Goal: Task Accomplishment & Management: Use online tool/utility

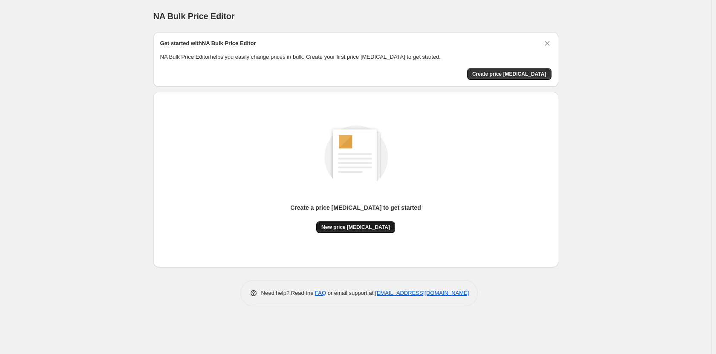
click at [371, 231] on button "New price [MEDICAL_DATA]" at bounding box center [355, 228] width 79 height 12
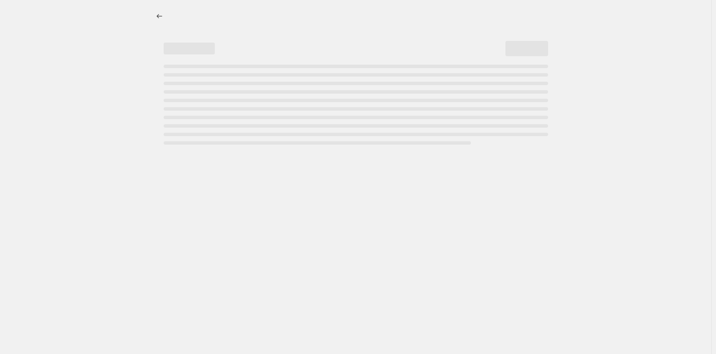
select select "percentage"
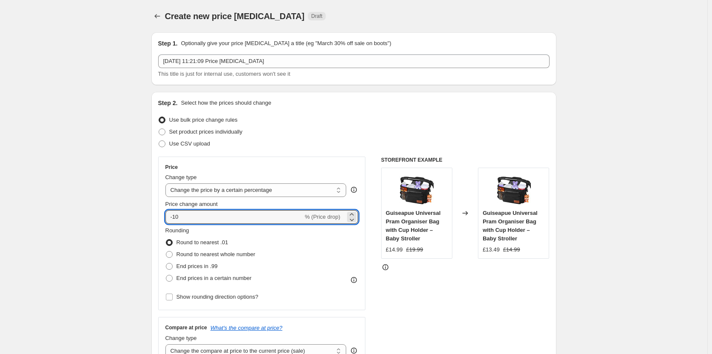
drag, startPoint x: 221, startPoint y: 217, endPoint x: 158, endPoint y: 219, distance: 62.2
click at [158, 219] on div "Step 2. Select how the prices should change Use bulk price change rules Set pro…" at bounding box center [353, 241] width 405 height 299
click at [219, 222] on input "-10" at bounding box center [234, 217] width 138 height 14
type input "-1"
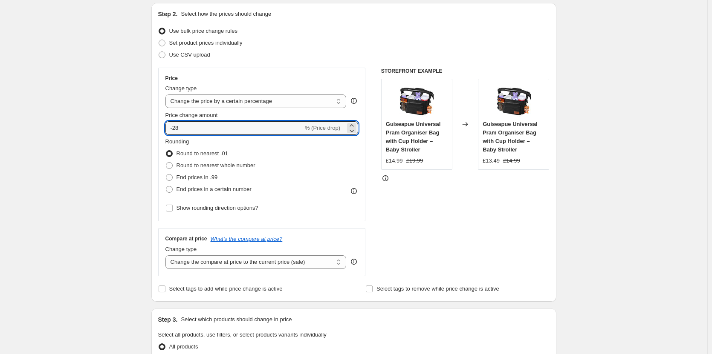
scroll to position [170, 0]
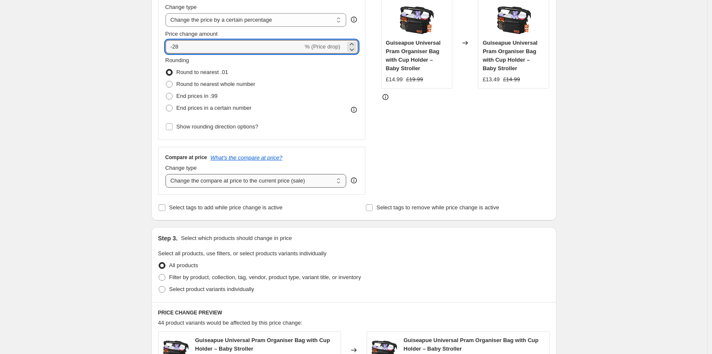
type input "-28"
click at [276, 184] on select "Change the compare at price to the current price (sale) Change the compare at p…" at bounding box center [255, 181] width 181 height 14
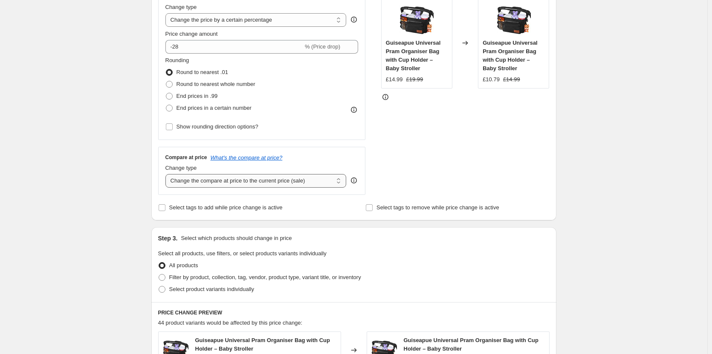
select select "percentage"
click at [167, 174] on select "Change the compare at price to the current price (sale) Change the compare at p…" at bounding box center [255, 181] width 181 height 14
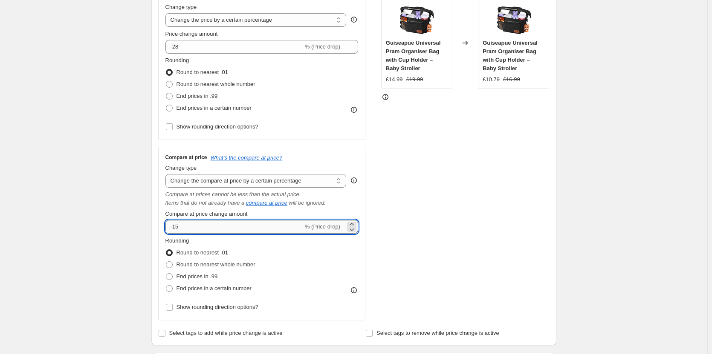
click at [194, 226] on input "-15" at bounding box center [234, 227] width 138 height 14
type input "-1"
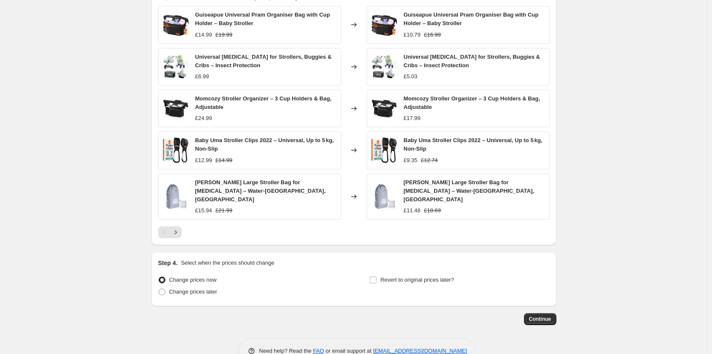
scroll to position [637, 0]
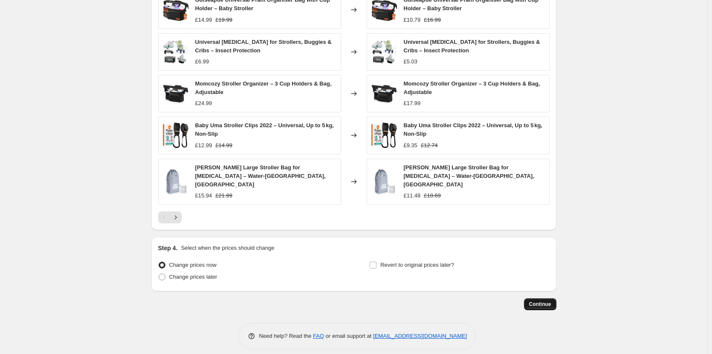
type input "-28"
click at [539, 301] on span "Continue" at bounding box center [540, 304] width 22 height 7
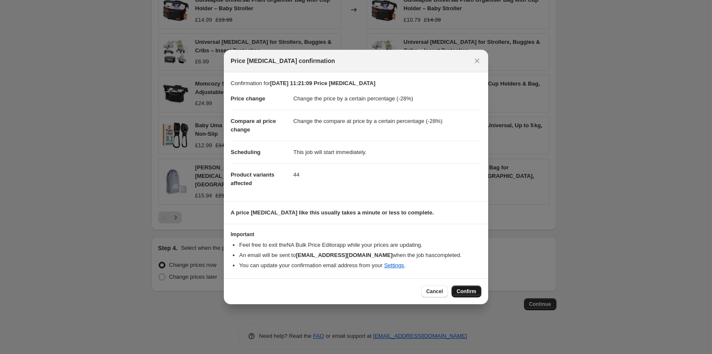
click at [465, 294] on span "Confirm" at bounding box center [466, 291] width 20 height 7
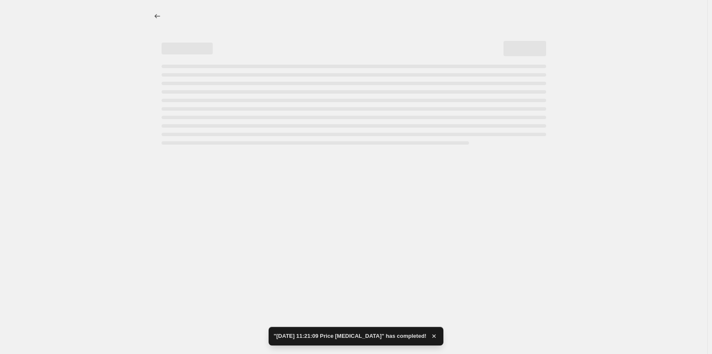
select select "percentage"
